Goal: Check status

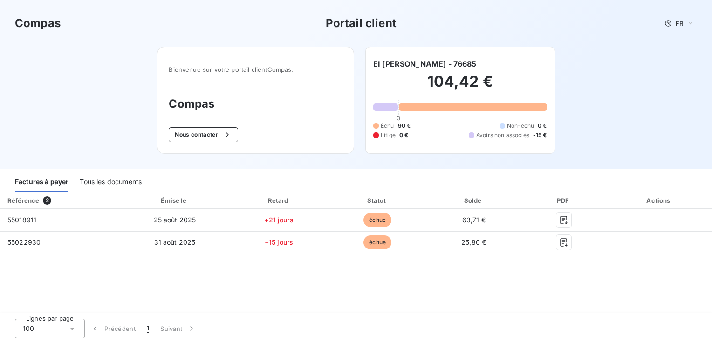
click at [116, 180] on div "Tous les documents" at bounding box center [111, 183] width 62 height 20
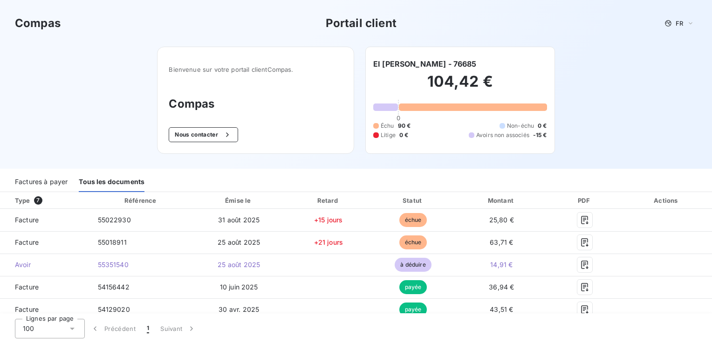
click at [49, 179] on div "Factures à payer" at bounding box center [41, 183] width 53 height 20
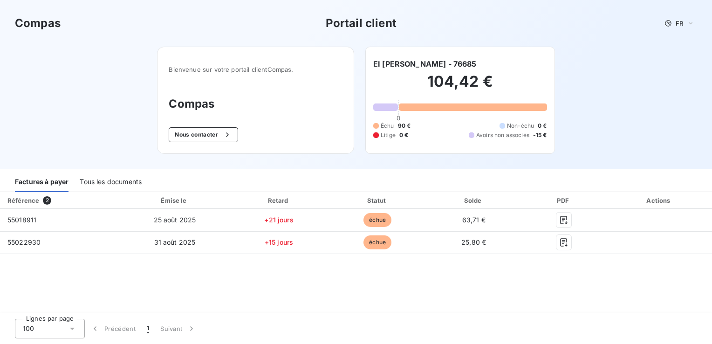
click at [105, 180] on div "Tous les documents" at bounding box center [111, 183] width 62 height 20
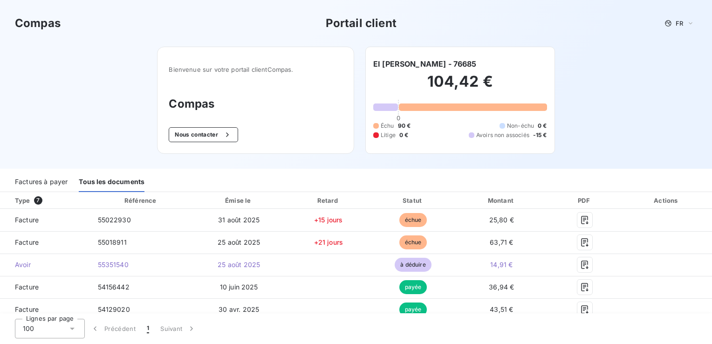
click at [39, 181] on div "Factures à payer" at bounding box center [41, 183] width 53 height 20
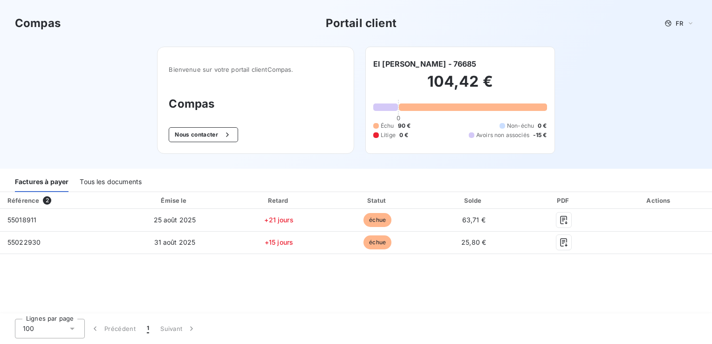
click at [114, 178] on div "Tous les documents" at bounding box center [111, 183] width 62 height 20
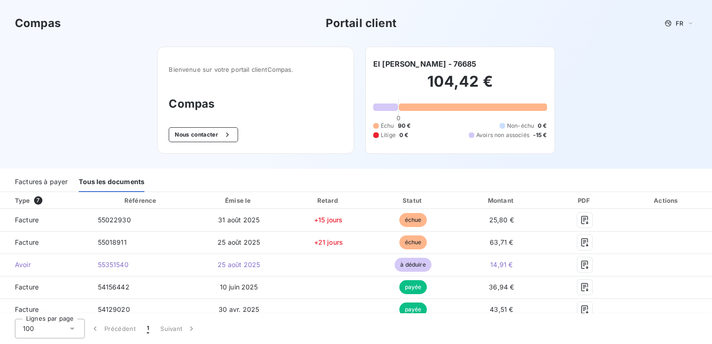
click at [64, 182] on div "Factures à payer" at bounding box center [41, 183] width 53 height 20
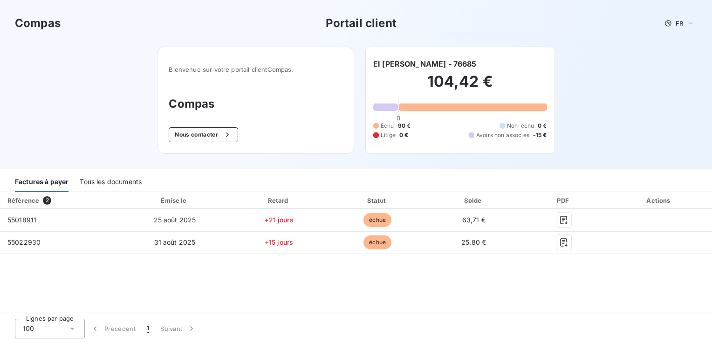
click at [123, 181] on div "Tous les documents" at bounding box center [111, 183] width 62 height 20
